Goal: Consume media (video, audio)

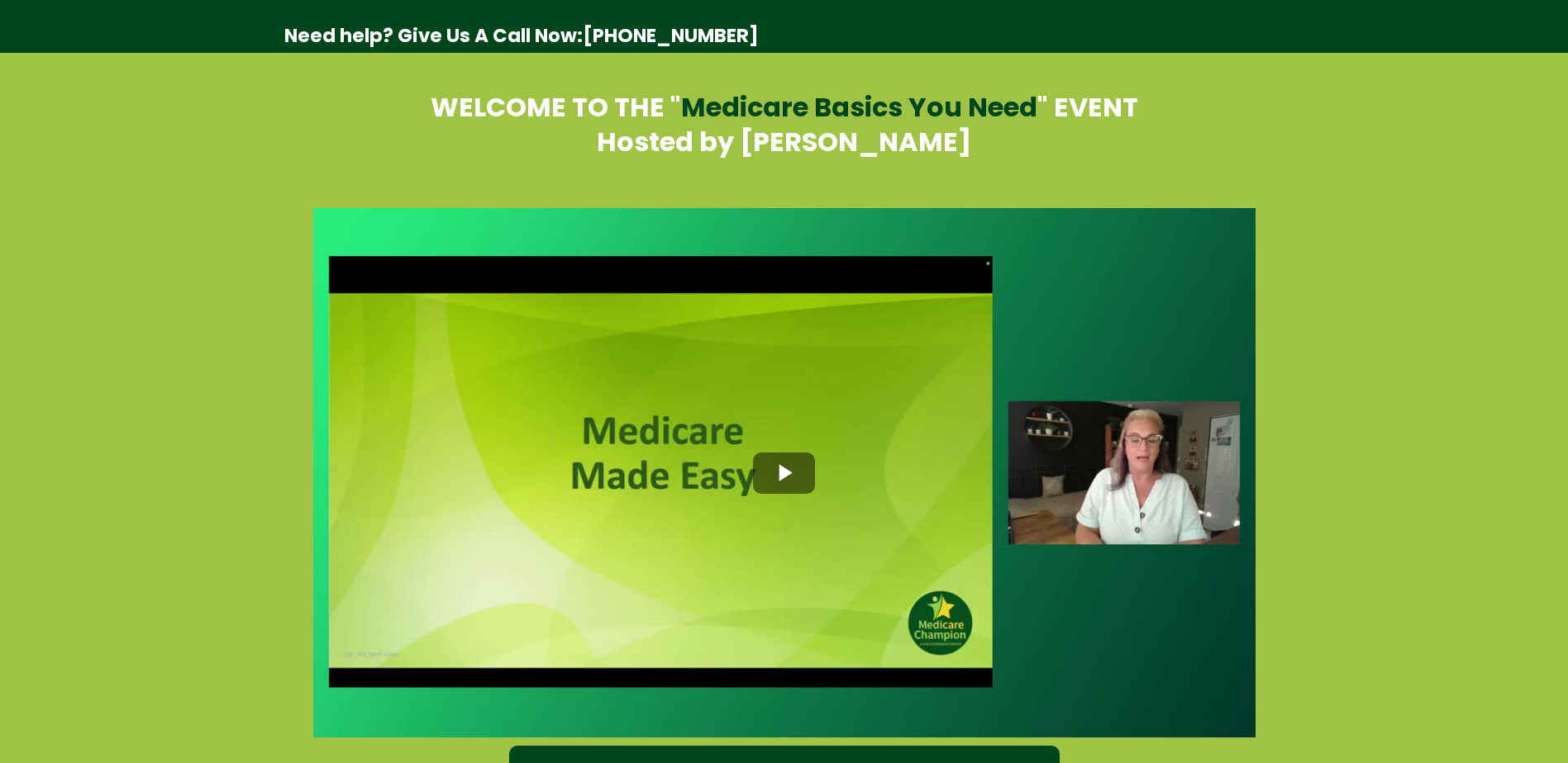
select select "*"
select select "****"
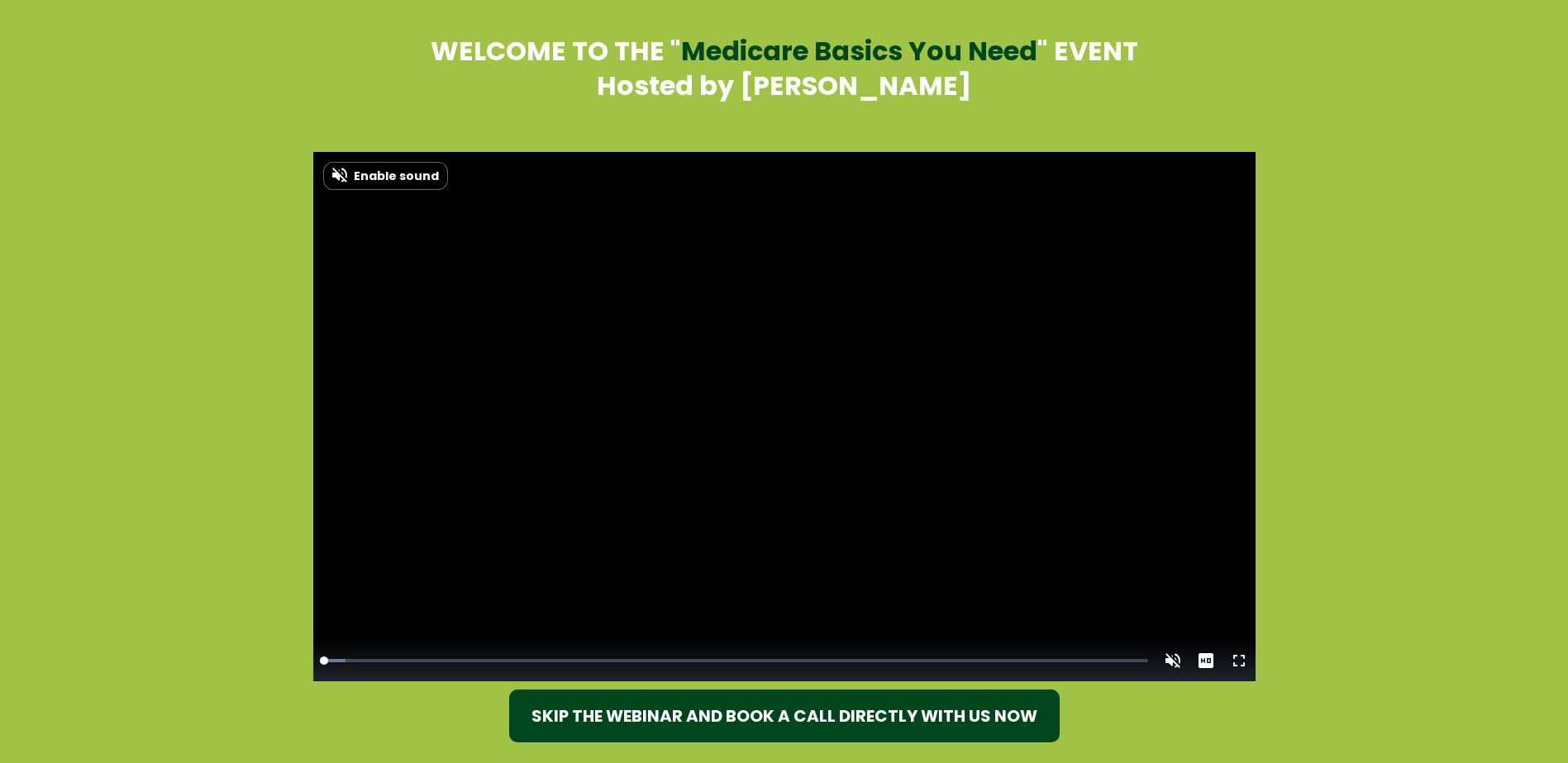
scroll to position [82, 0]
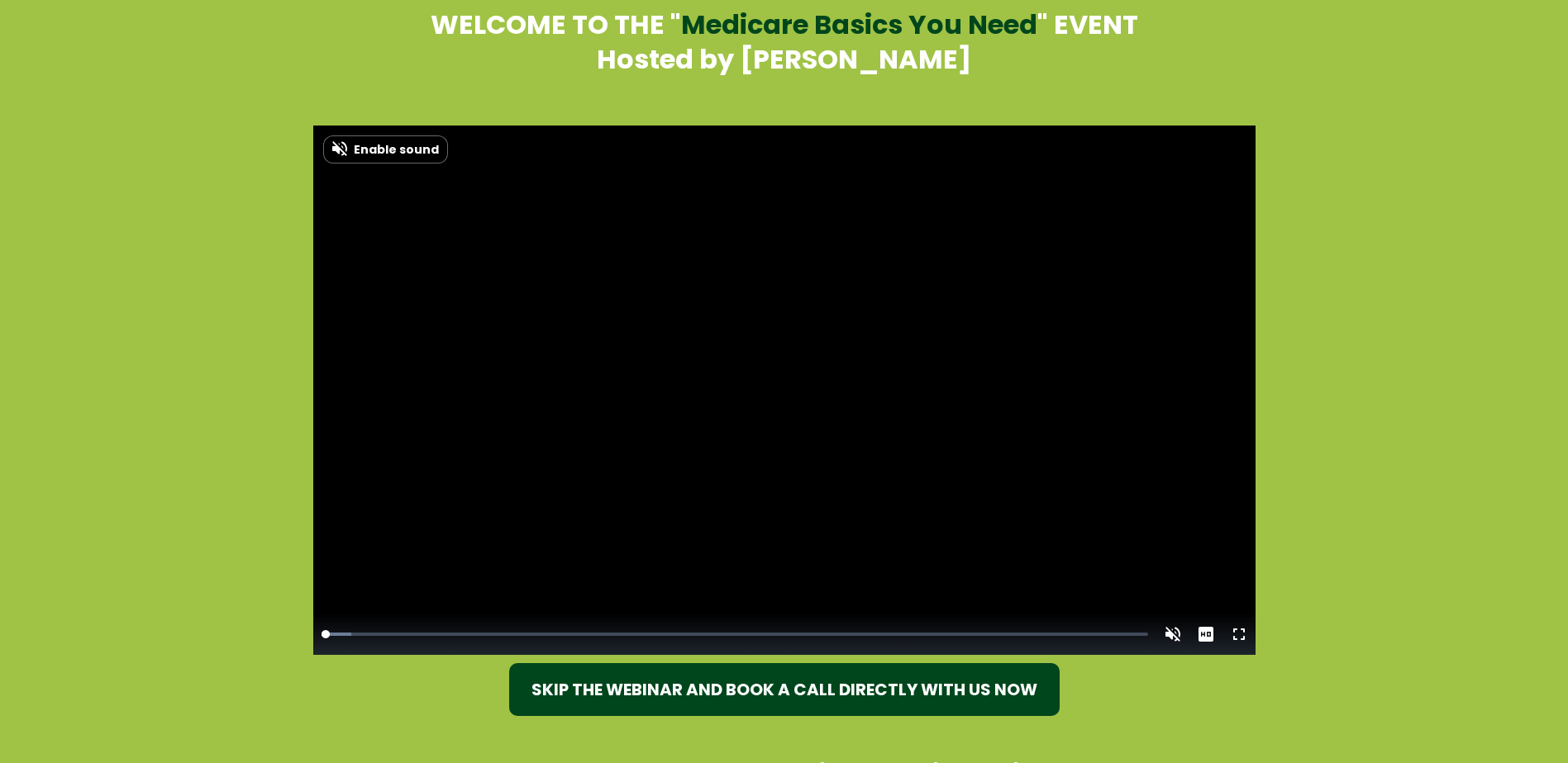
click at [357, 145] on span "Enable sound" at bounding box center [396, 150] width 85 height 11
drag, startPoint x: 336, startPoint y: 635, endPoint x: 318, endPoint y: 636, distance: 18.0
click at [321, 636] on div "00:00" at bounding box center [321, 635] width 0 height 6
click at [586, 389] on video "Video Player" at bounding box center [784, 390] width 942 height 530
click at [779, 390] on video "Video Player" at bounding box center [784, 390] width 942 height 530
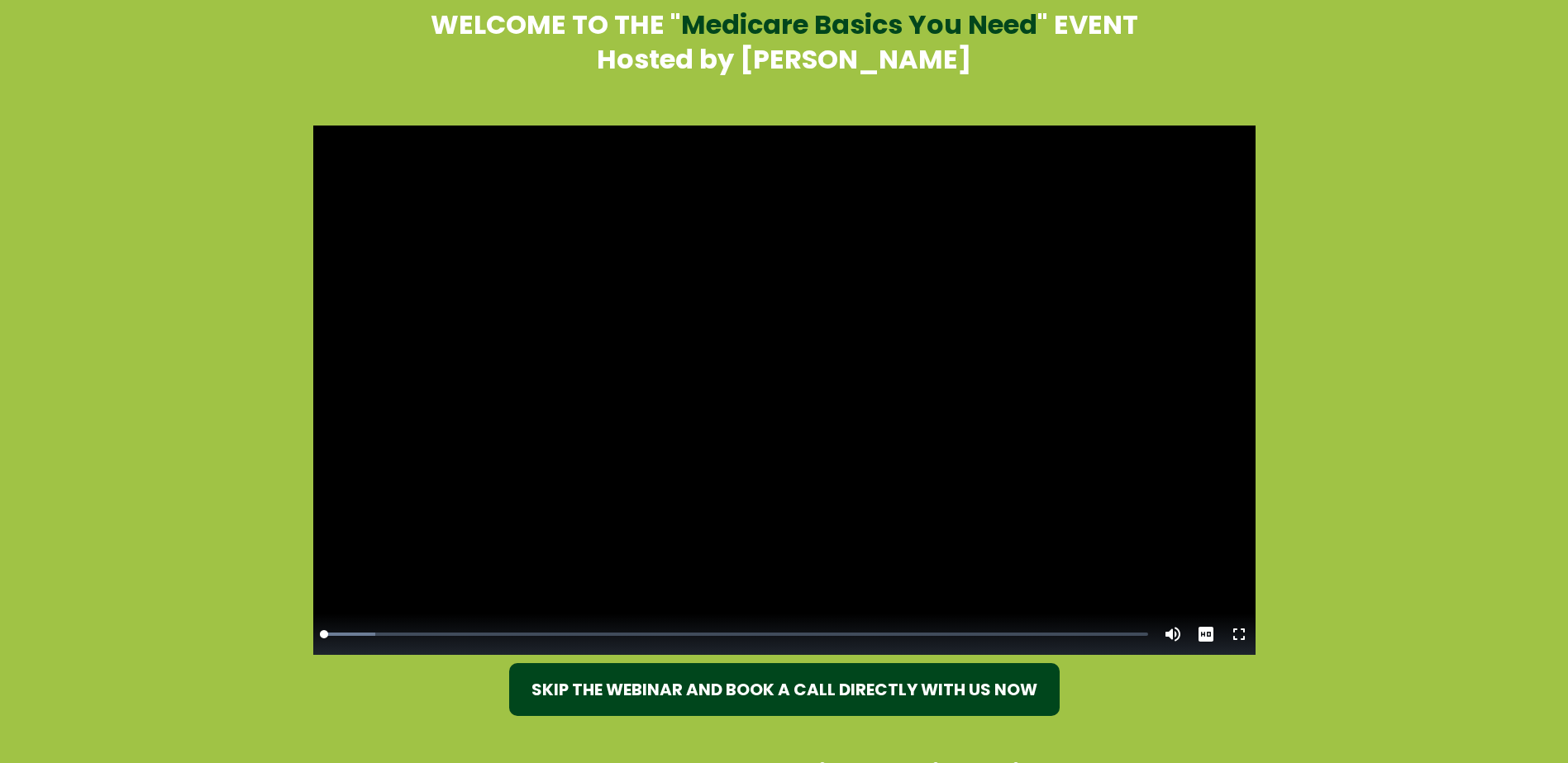
click at [779, 390] on video "Video Player" at bounding box center [784, 390] width 942 height 530
click at [331, 632] on div "00:14" at bounding box center [326, 635] width 9 height 6
click at [739, 383] on video "Video Player" at bounding box center [784, 390] width 942 height 530
click at [757, 383] on video "Video Player" at bounding box center [784, 390] width 942 height 530
click at [767, 383] on video "Video Player" at bounding box center [784, 390] width 942 height 530
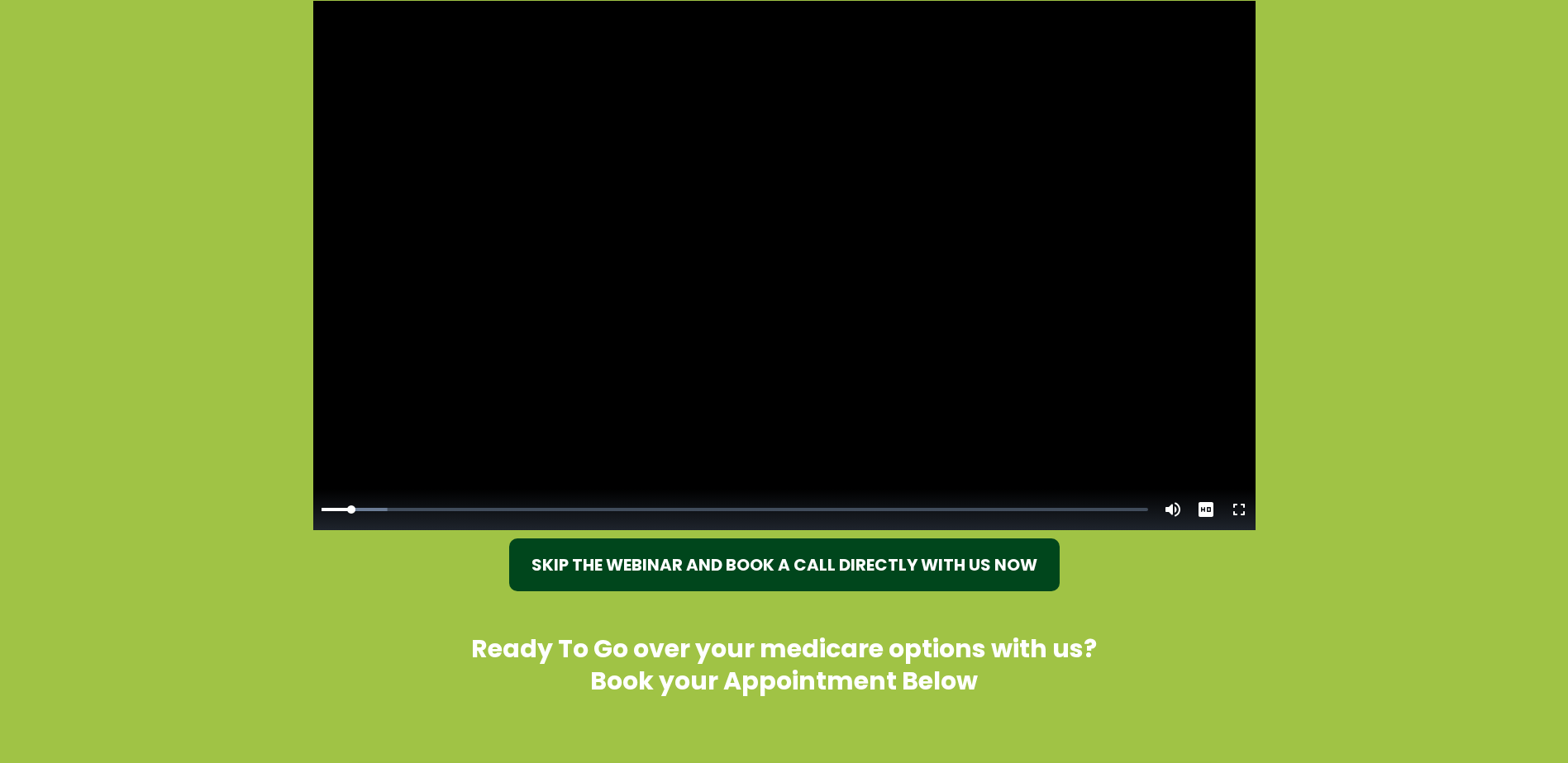
scroll to position [165, 0]
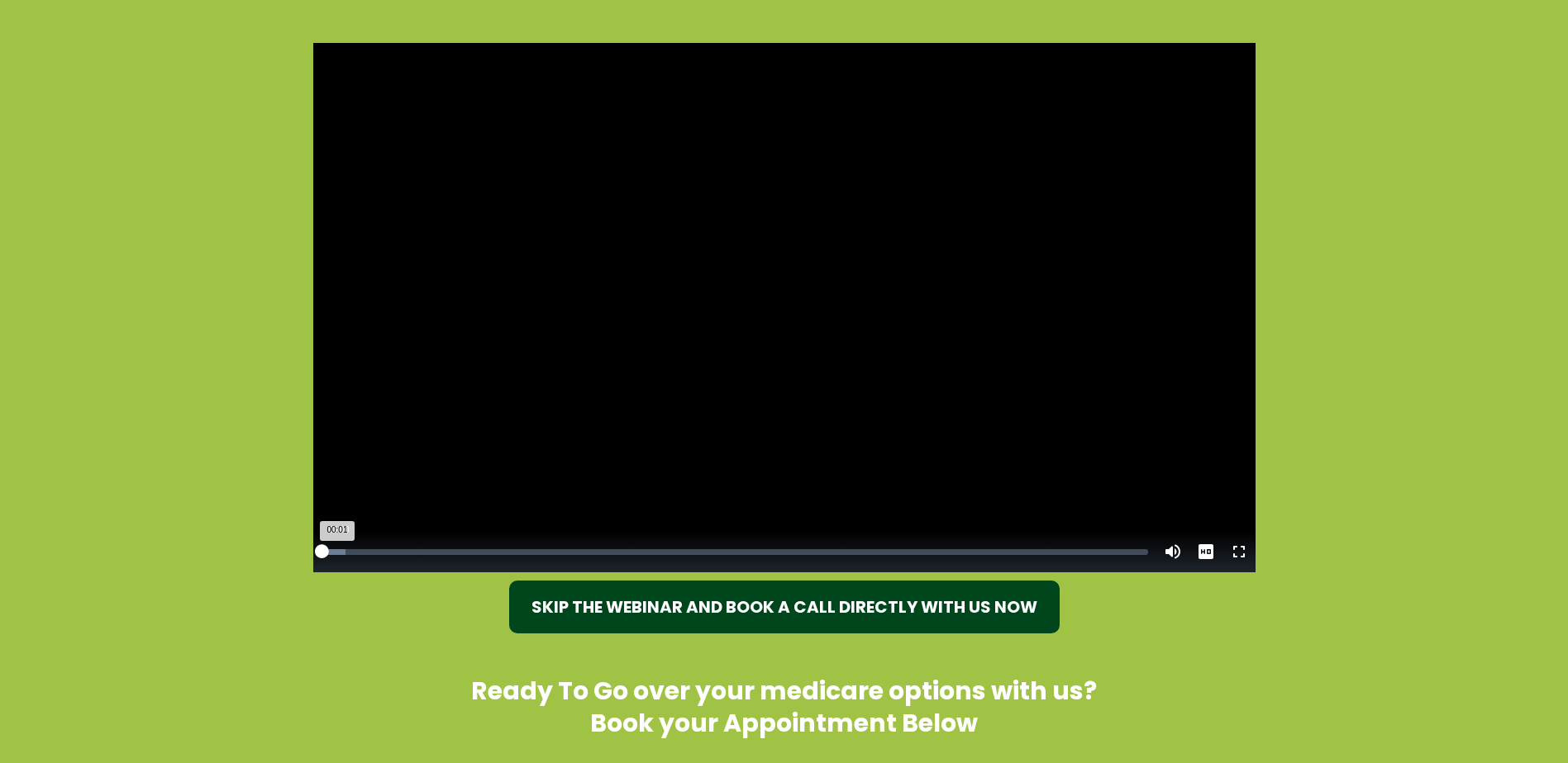
drag, startPoint x: 354, startPoint y: 549, endPoint x: 320, endPoint y: 551, distance: 34.1
click at [321, 551] on div "00:01" at bounding box center [321, 553] width 0 height 6
